Goal: Entertainment & Leisure: Consume media (video, audio)

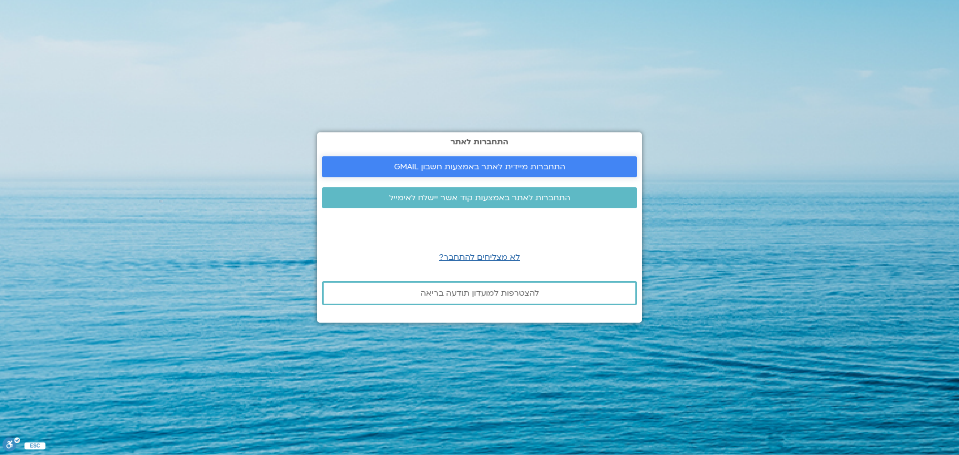
click at [499, 162] on span "התחברות מיידית לאתר באמצעות חשבון GMAIL" at bounding box center [479, 166] width 171 height 9
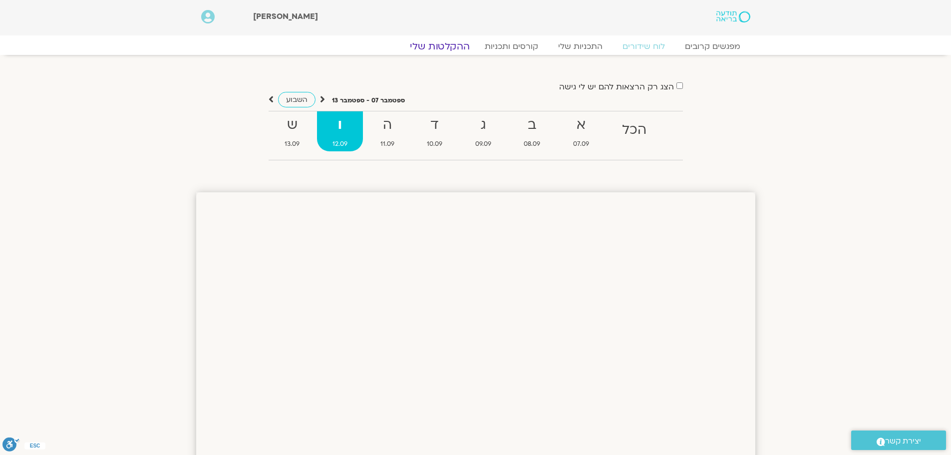
click at [457, 46] on link "ההקלטות שלי" at bounding box center [440, 46] width 84 height 12
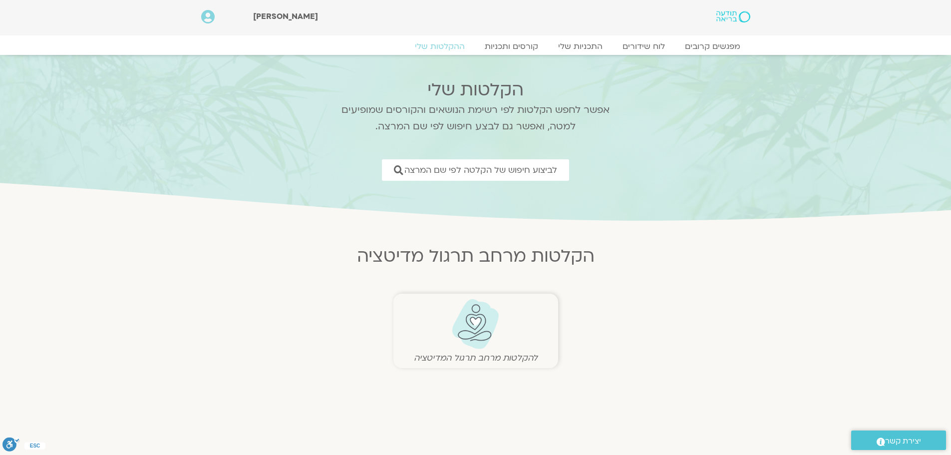
click at [479, 323] on img at bounding box center [475, 324] width 49 height 51
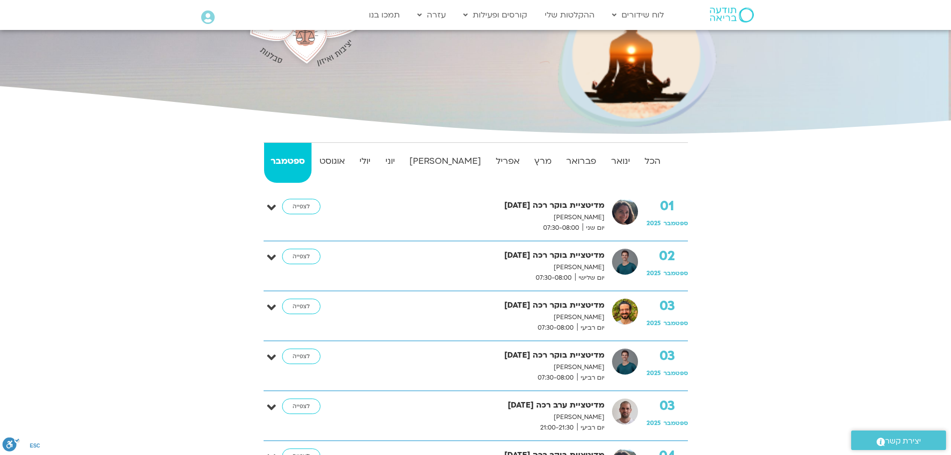
scroll to position [150, 0]
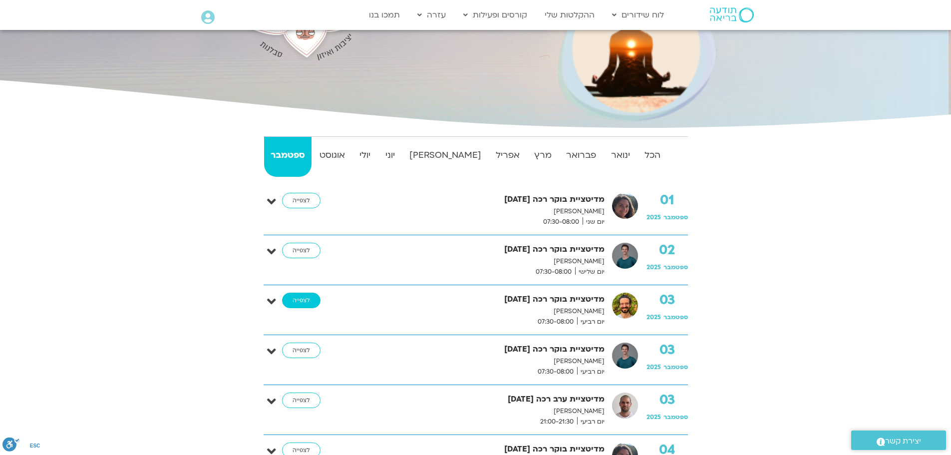
click at [306, 302] on link "לצפייה" at bounding box center [301, 301] width 38 height 16
click at [296, 350] on link "לצפייה" at bounding box center [301, 351] width 38 height 16
